Goal: Task Accomplishment & Management: Use online tool/utility

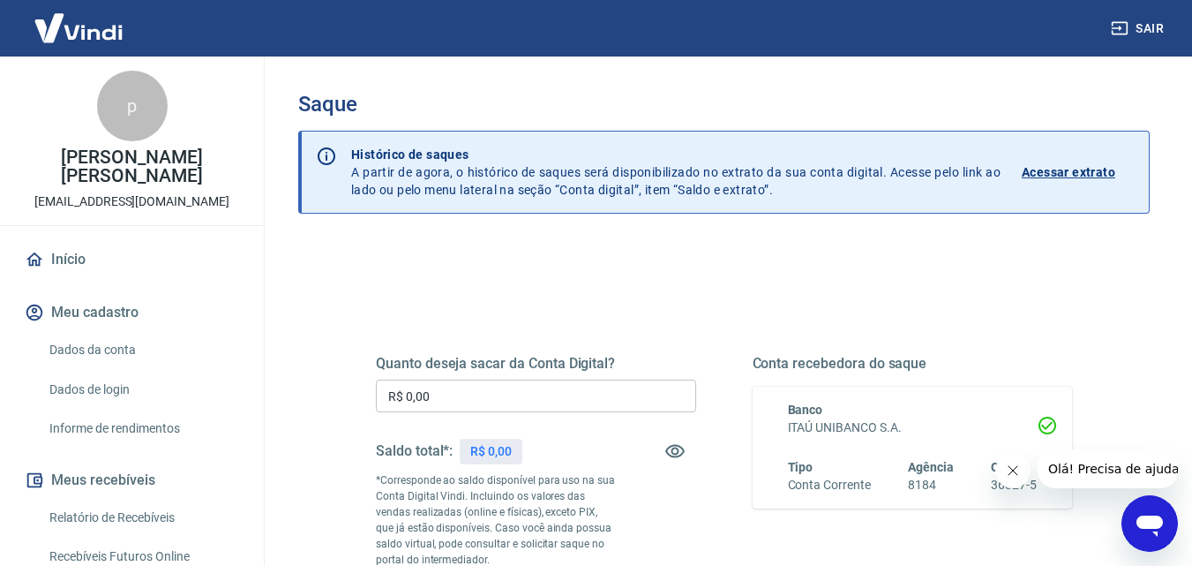
click at [537, 390] on input "R$ 0,00" at bounding box center [536, 395] width 320 height 33
click at [1015, 474] on icon "Fechar mensagem da empresa" at bounding box center [1012, 470] width 14 height 14
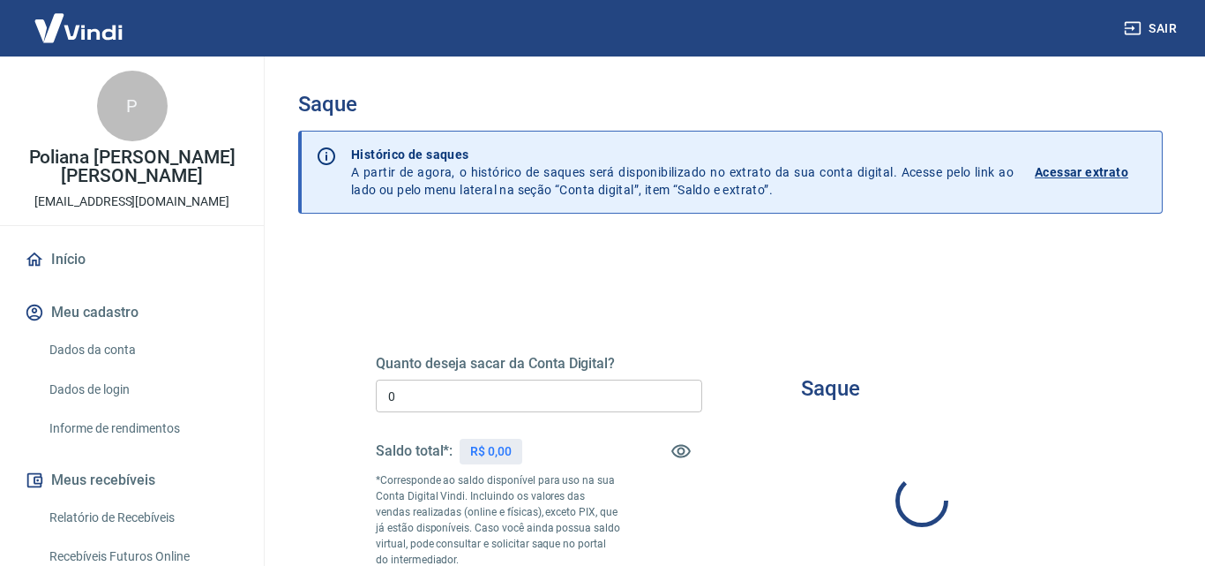
type input "R$ 0,00"
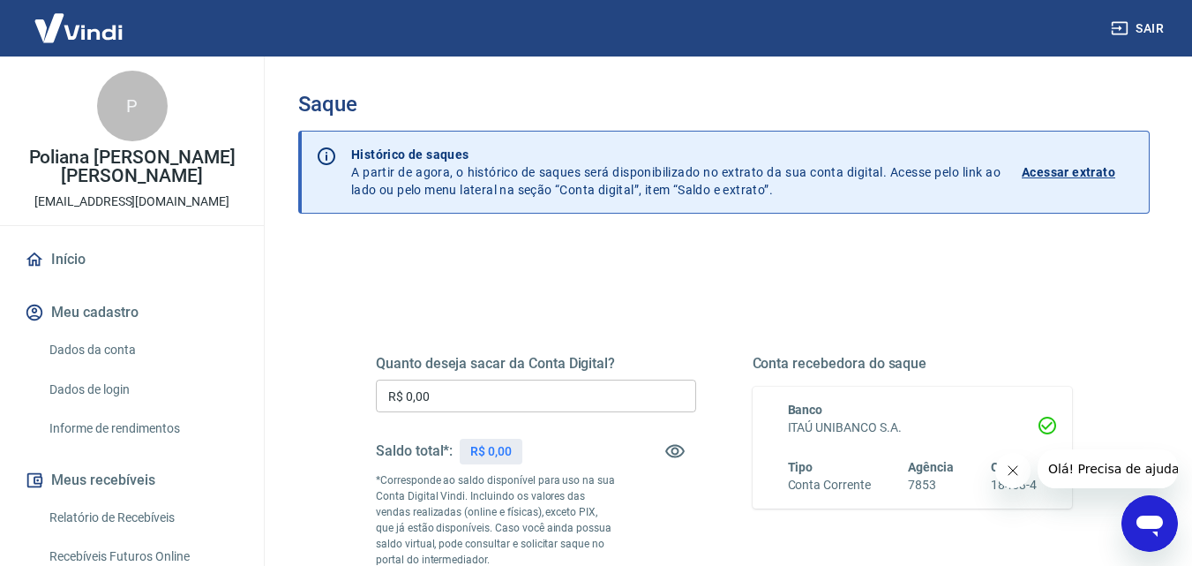
click at [582, 399] on input "R$ 0,00" at bounding box center [536, 395] width 320 height 33
